Goal: Task Accomplishment & Management: Check status

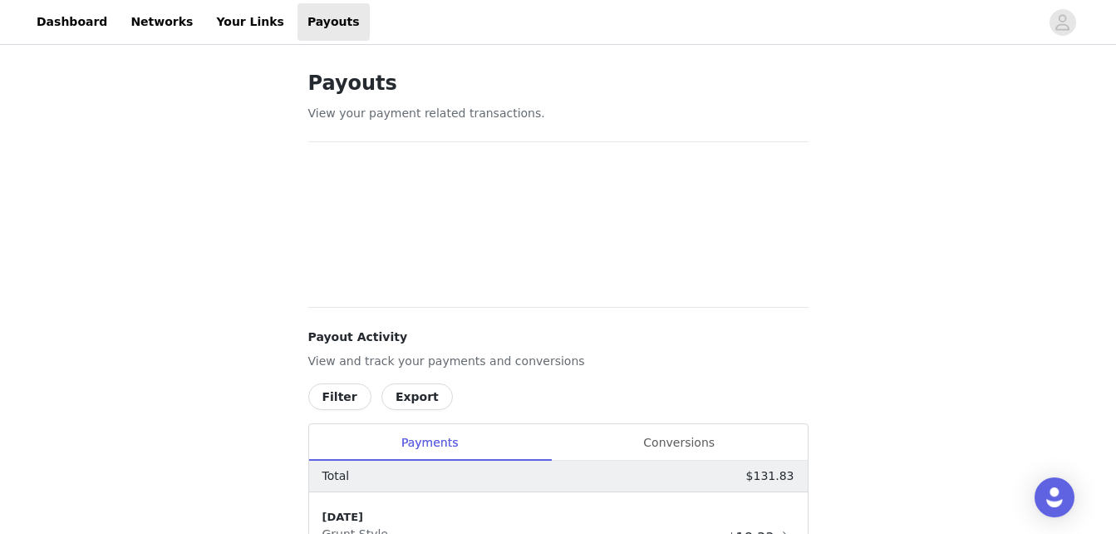
scroll to position [344, 0]
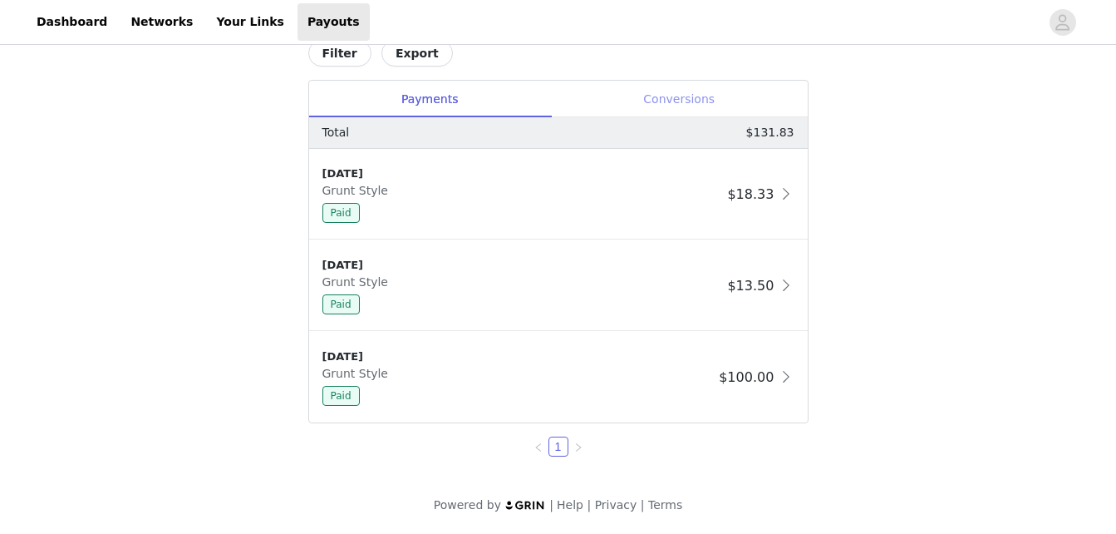
scroll to position [344, 0]
click at [671, 98] on div "Conversions" at bounding box center [679, 99] width 257 height 37
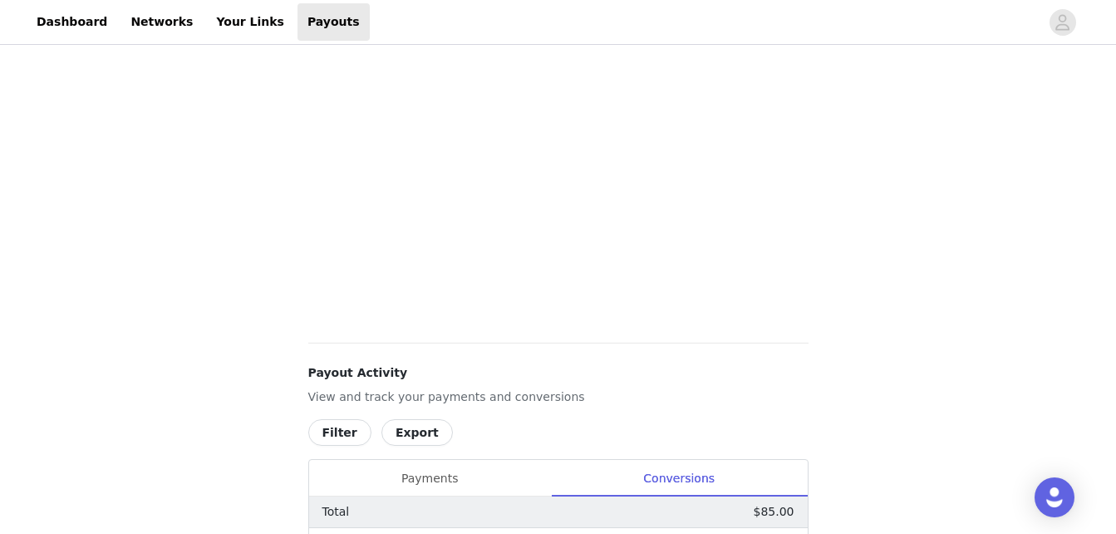
scroll to position [724, 0]
